Goal: Task Accomplishment & Management: Manage account settings

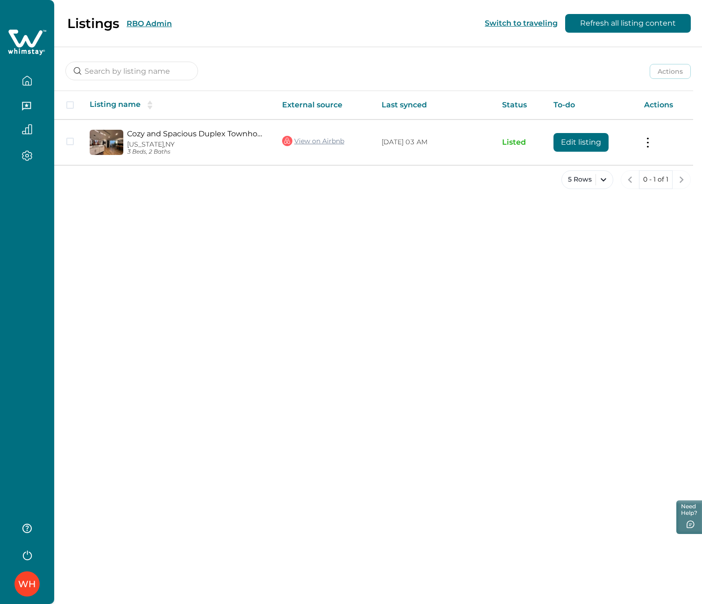
click at [154, 21] on button "RBO Admin" at bounding box center [148, 23] width 45 height 9
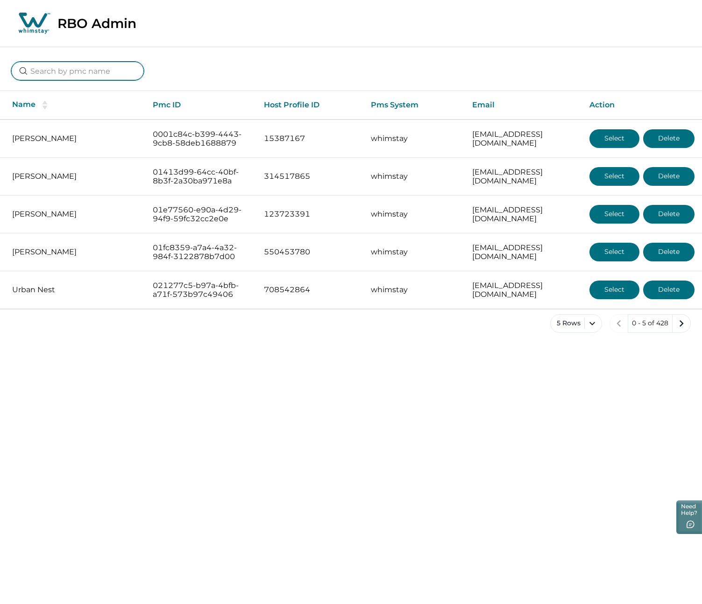
click at [100, 68] on input at bounding box center [77, 71] width 133 height 19
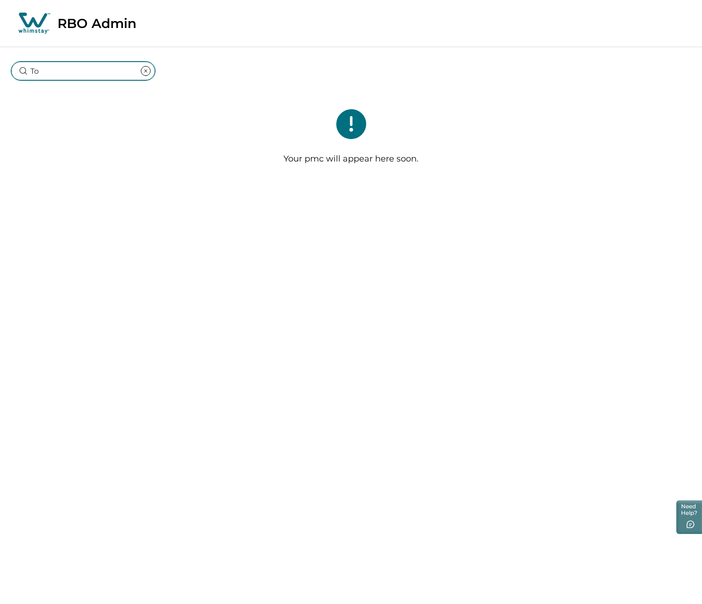
type input "T"
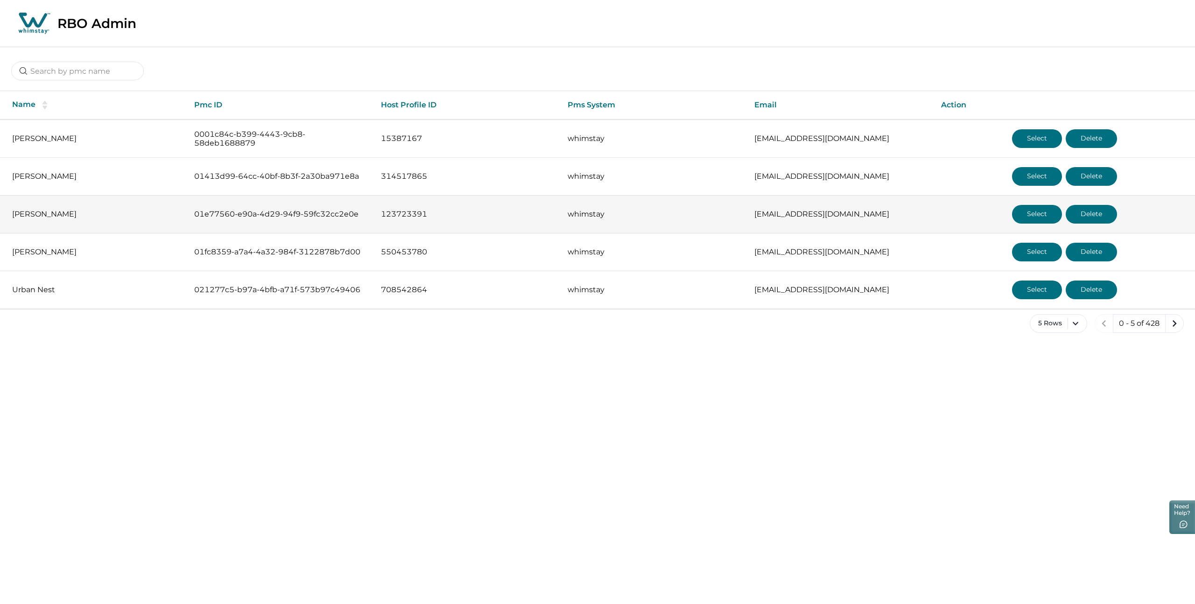
click at [701, 215] on p "theresidenceparquelleras@gmail.com" at bounding box center [840, 214] width 172 height 9
copy tr "theresidenceparquelleras@gmail.com Select Delete"
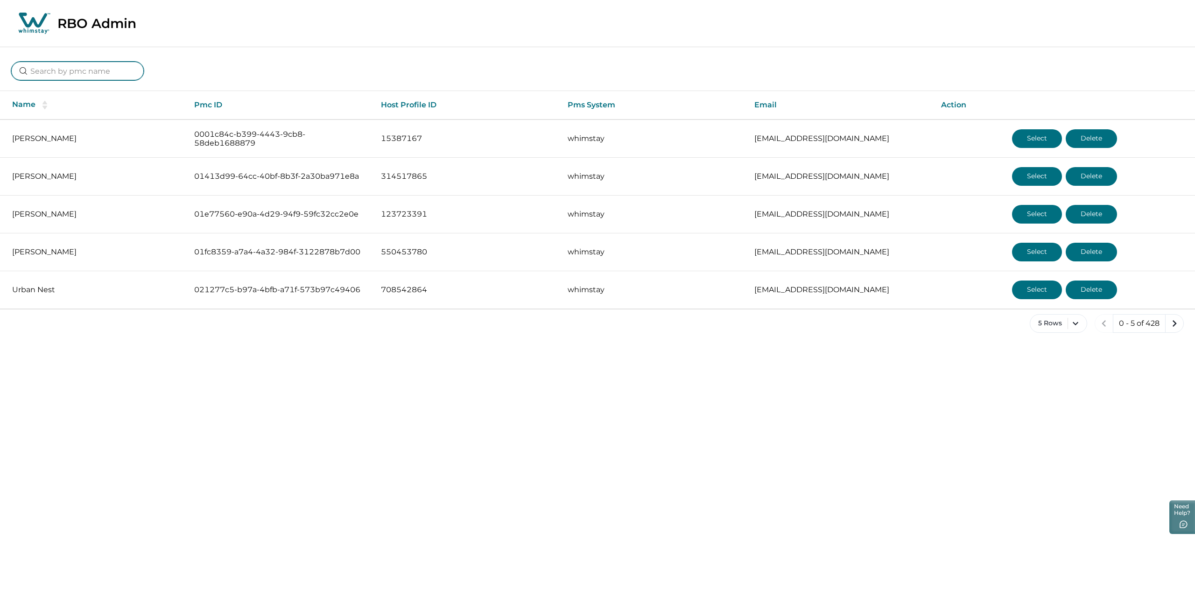
click at [95, 74] on input at bounding box center [77, 71] width 133 height 19
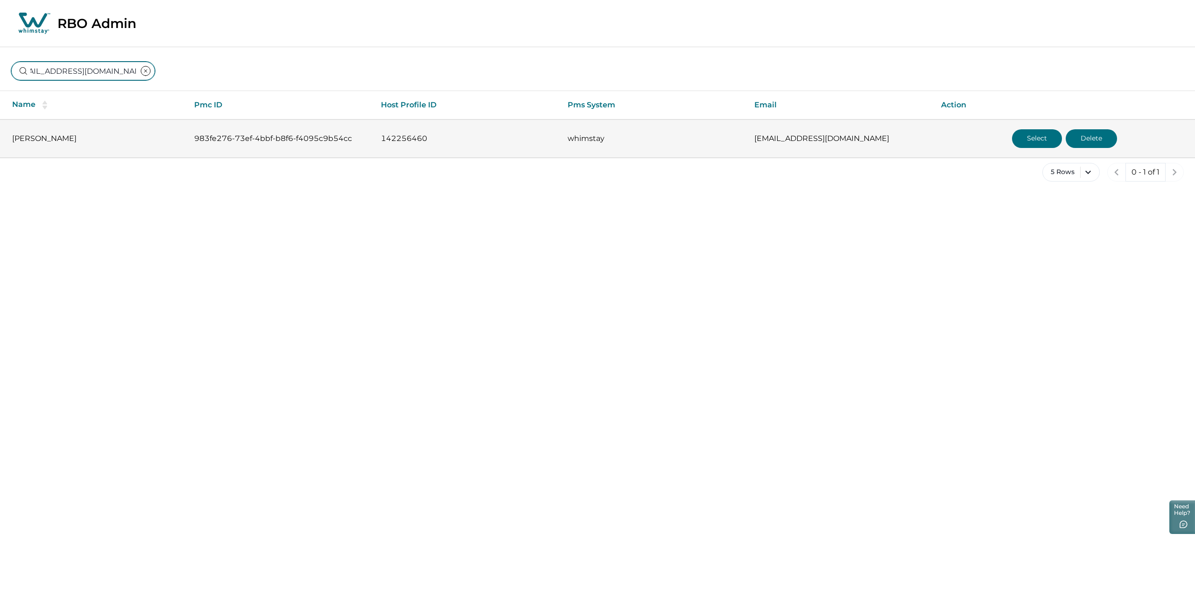
type input "torreyledwards@gmail.com"
click at [701, 138] on button "Select" at bounding box center [1037, 138] width 50 height 19
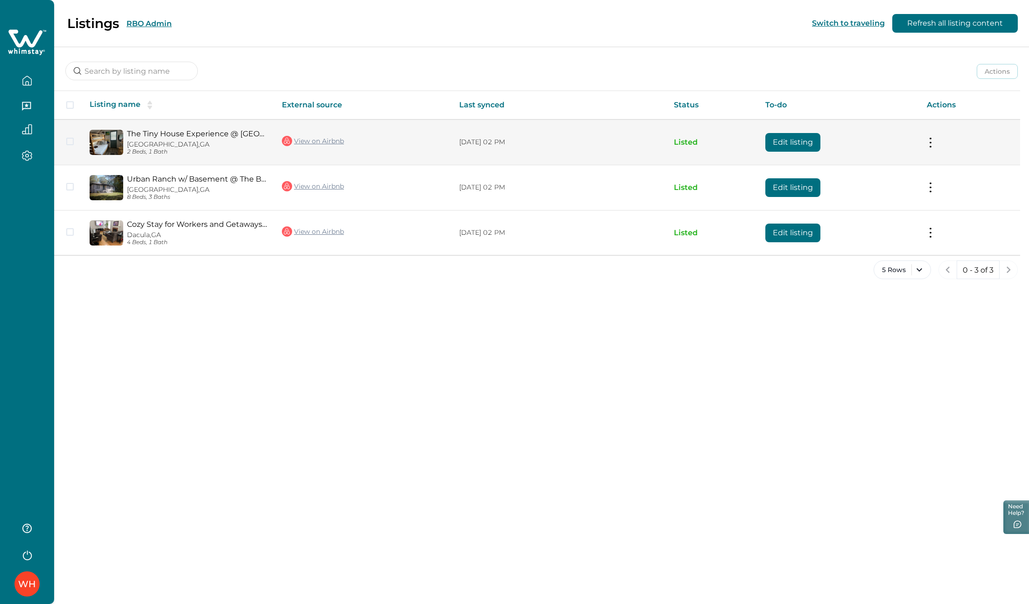
click at [302, 142] on link "View on Airbnb" at bounding box center [313, 141] width 62 height 12
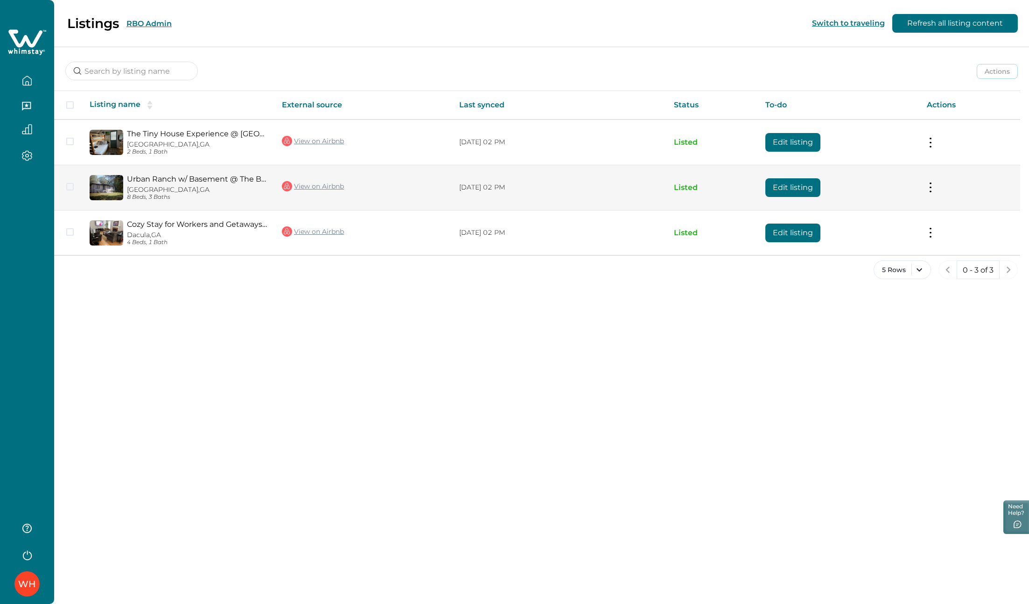
click at [301, 187] on link "View on Airbnb" at bounding box center [313, 186] width 62 height 12
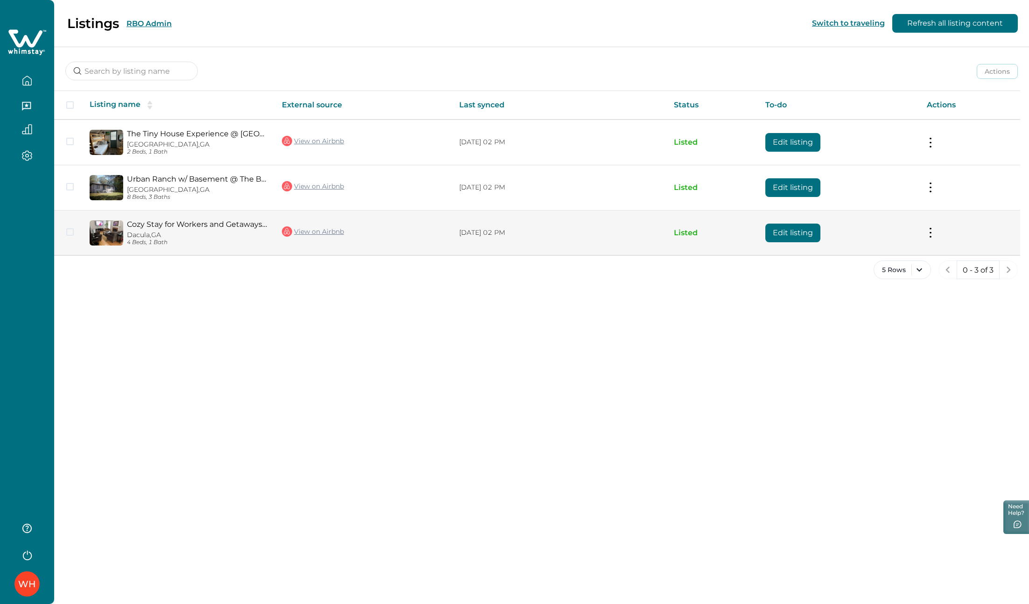
click at [335, 233] on link "View on Airbnb" at bounding box center [313, 231] width 62 height 12
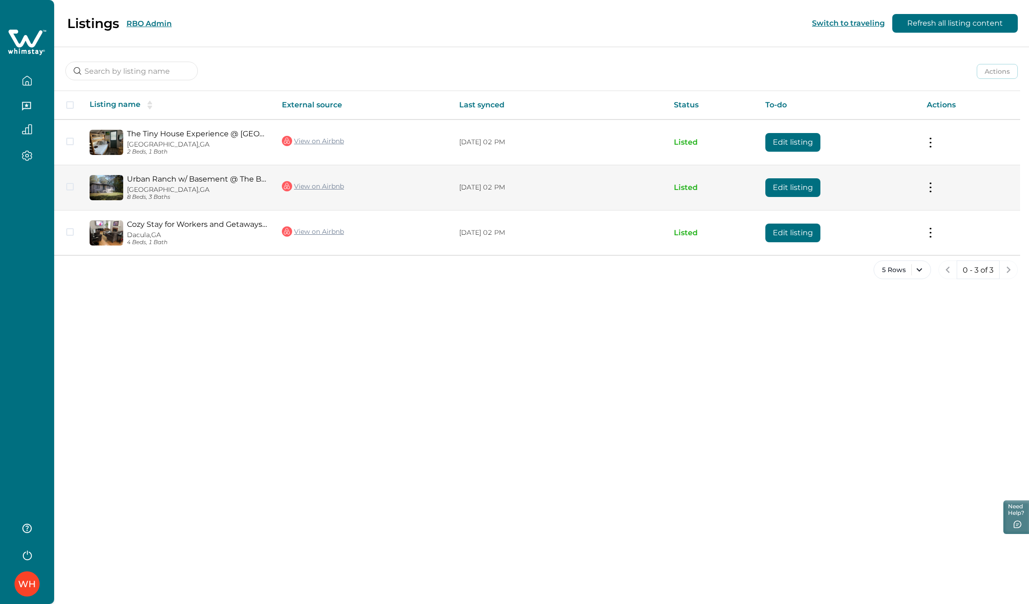
click at [311, 187] on link "View on Airbnb" at bounding box center [313, 186] width 62 height 12
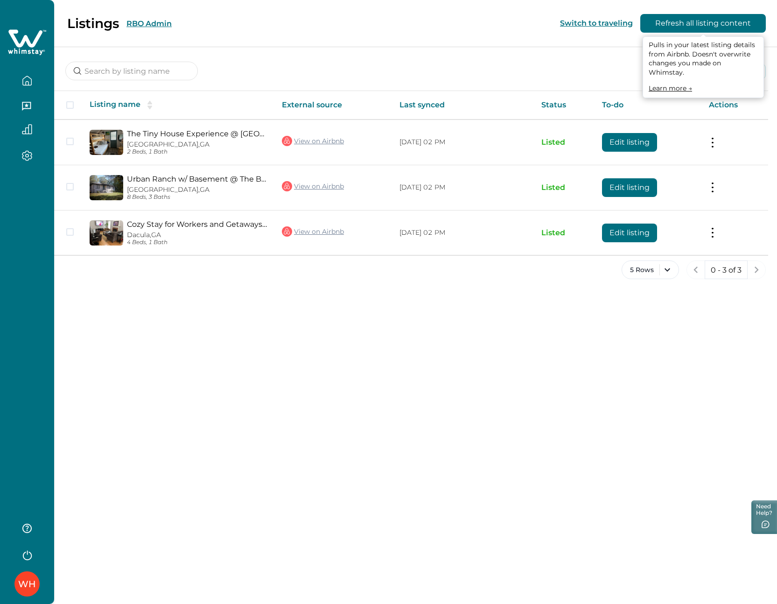
click at [683, 24] on button "Refresh all listing content" at bounding box center [703, 23] width 126 height 19
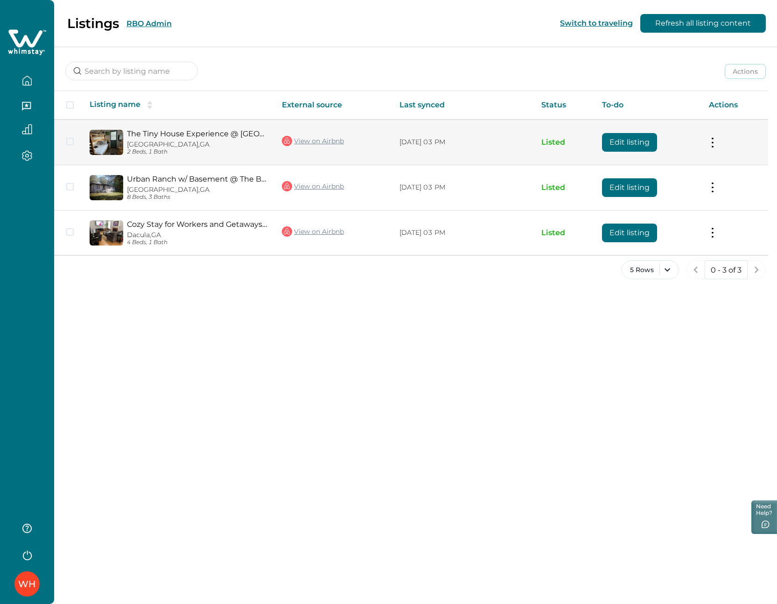
click at [317, 141] on link "View on Airbnb" at bounding box center [313, 141] width 62 height 12
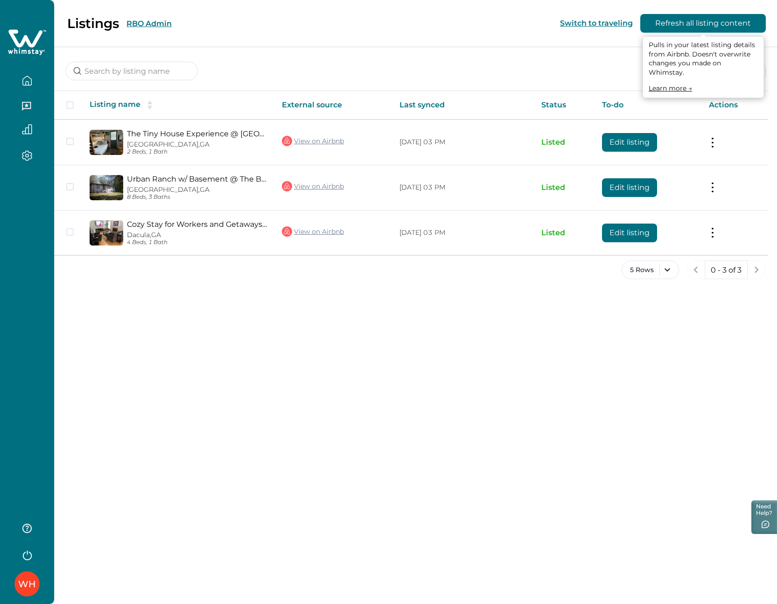
click at [710, 22] on button "Refresh all listing content" at bounding box center [703, 23] width 126 height 19
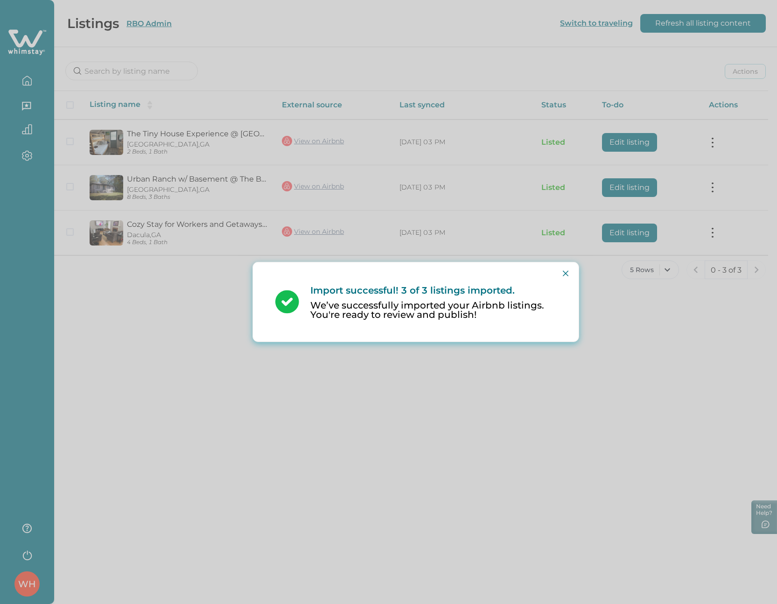
click at [551, 289] on p "Import successful! 3 of 3 listings imported." at bounding box center [433, 290] width 246 height 11
click at [564, 275] on icon "Close" at bounding box center [566, 274] width 6 height 6
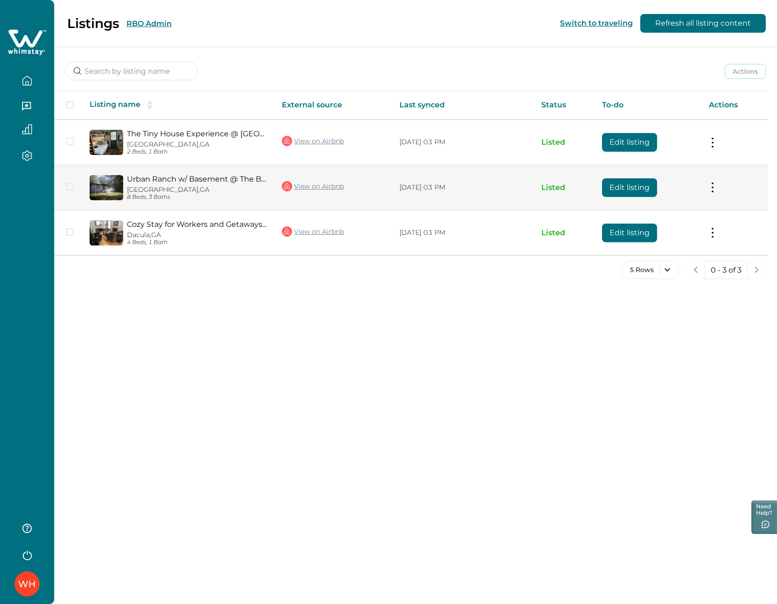
click at [313, 185] on link "View on Airbnb" at bounding box center [313, 186] width 62 height 12
